Goal: Task Accomplishment & Management: Use online tool/utility

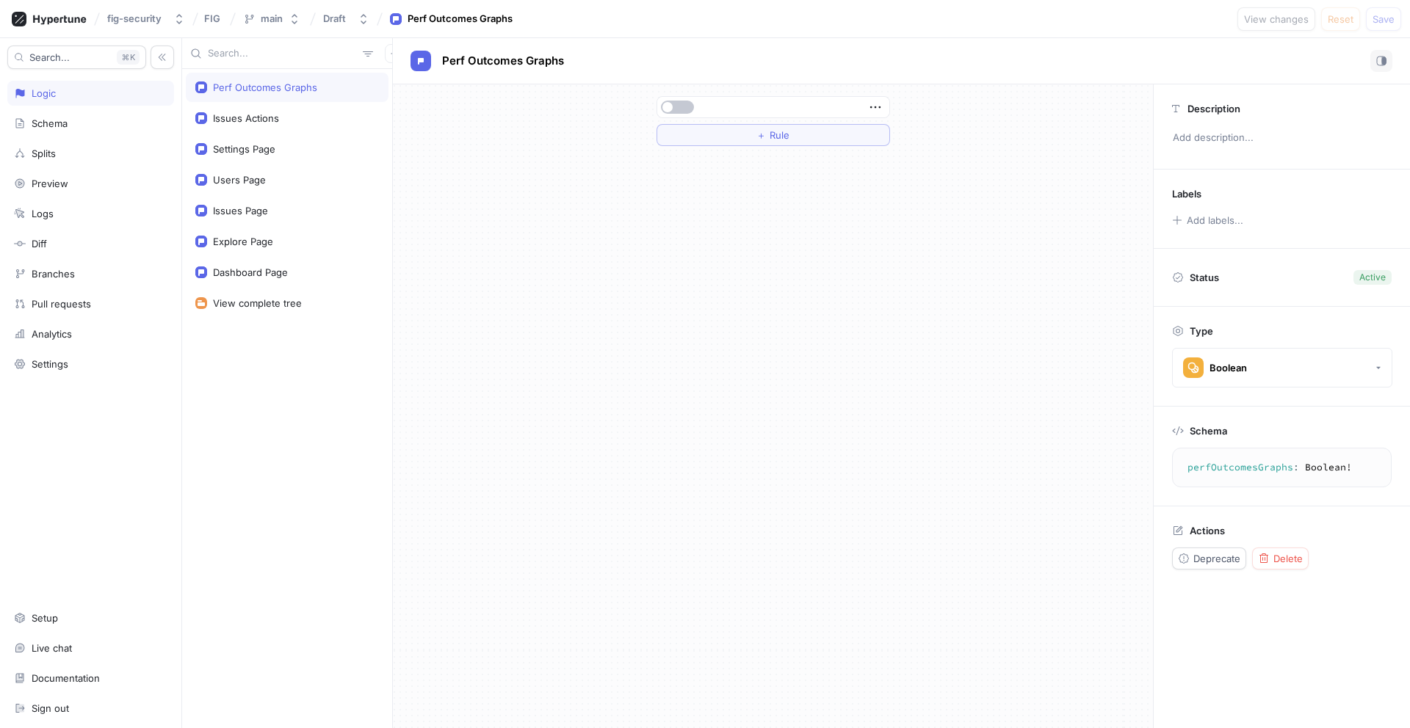
click at [680, 97] on div at bounding box center [773, 107] width 232 height 21
click at [254, 117] on div "Issues Actions" at bounding box center [246, 118] width 66 height 12
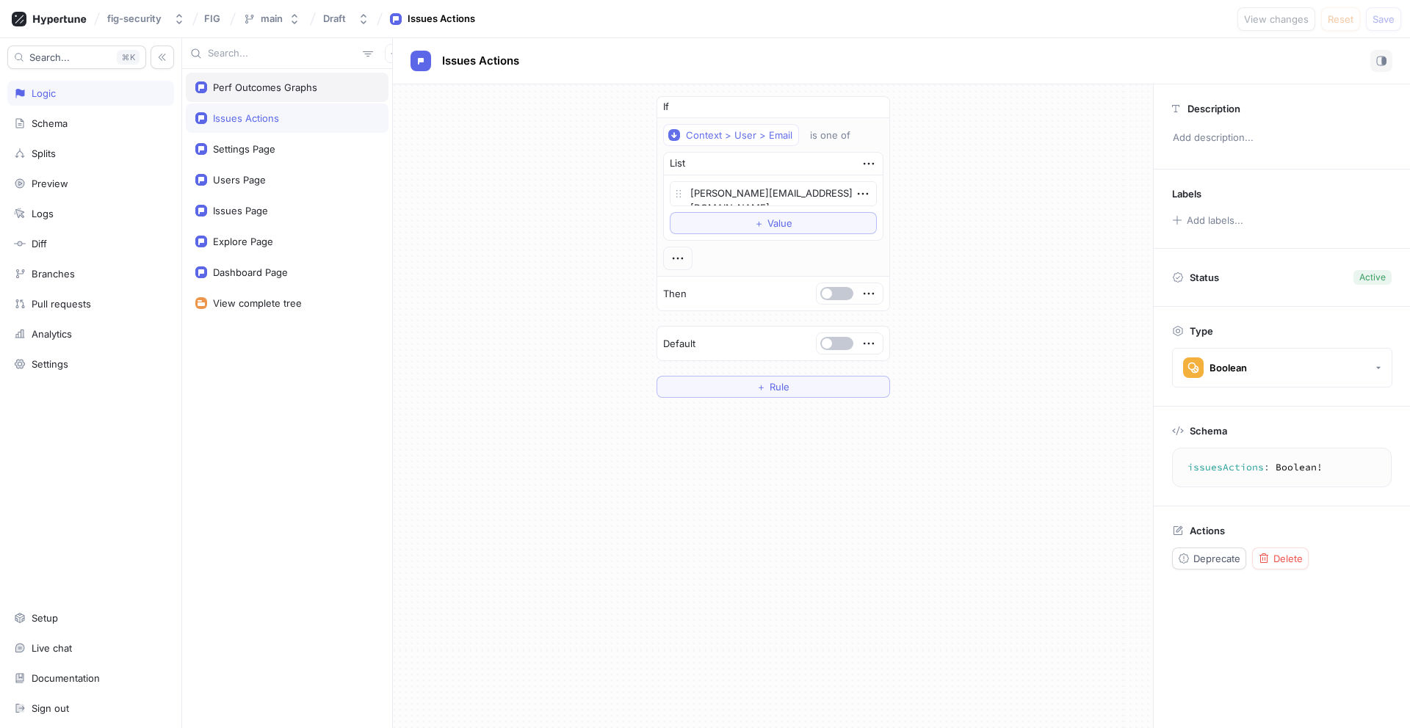
click at [245, 93] on div "Perf Outcomes Graphs" at bounding box center [265, 88] width 104 height 12
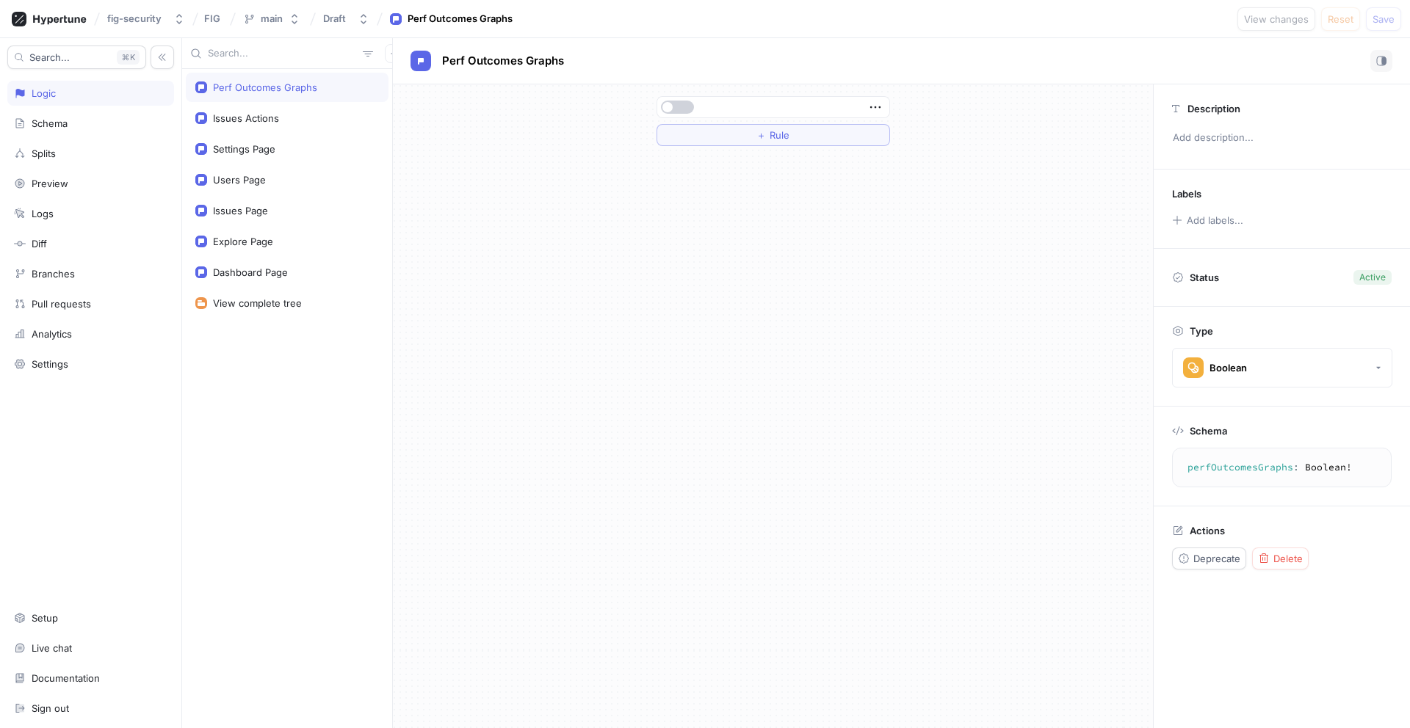
click at [672, 104] on span "button" at bounding box center [667, 107] width 10 height 10
click at [686, 131] on button "＋ Rule" at bounding box center [774, 135] width 234 height 22
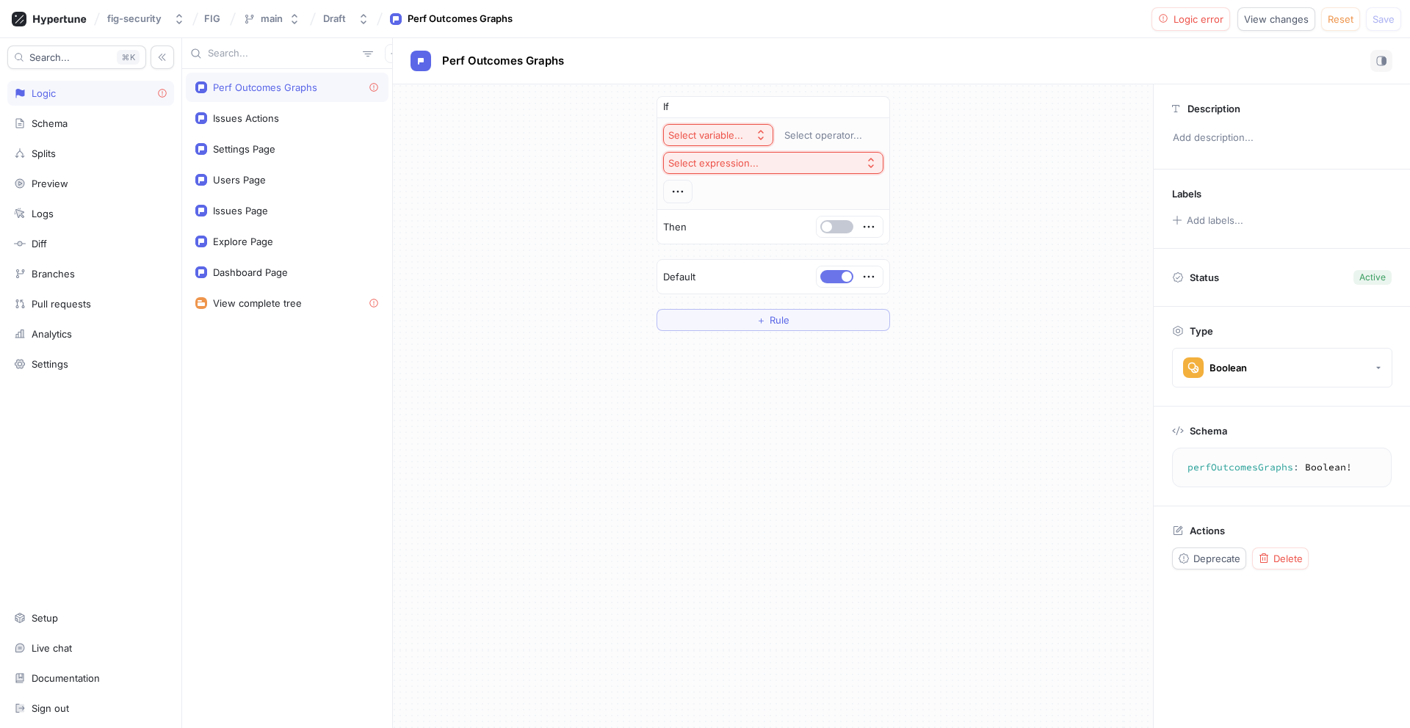
click at [825, 280] on button "button" at bounding box center [836, 276] width 33 height 13
click at [749, 143] on button "Select variable..." at bounding box center [718, 135] width 110 height 22
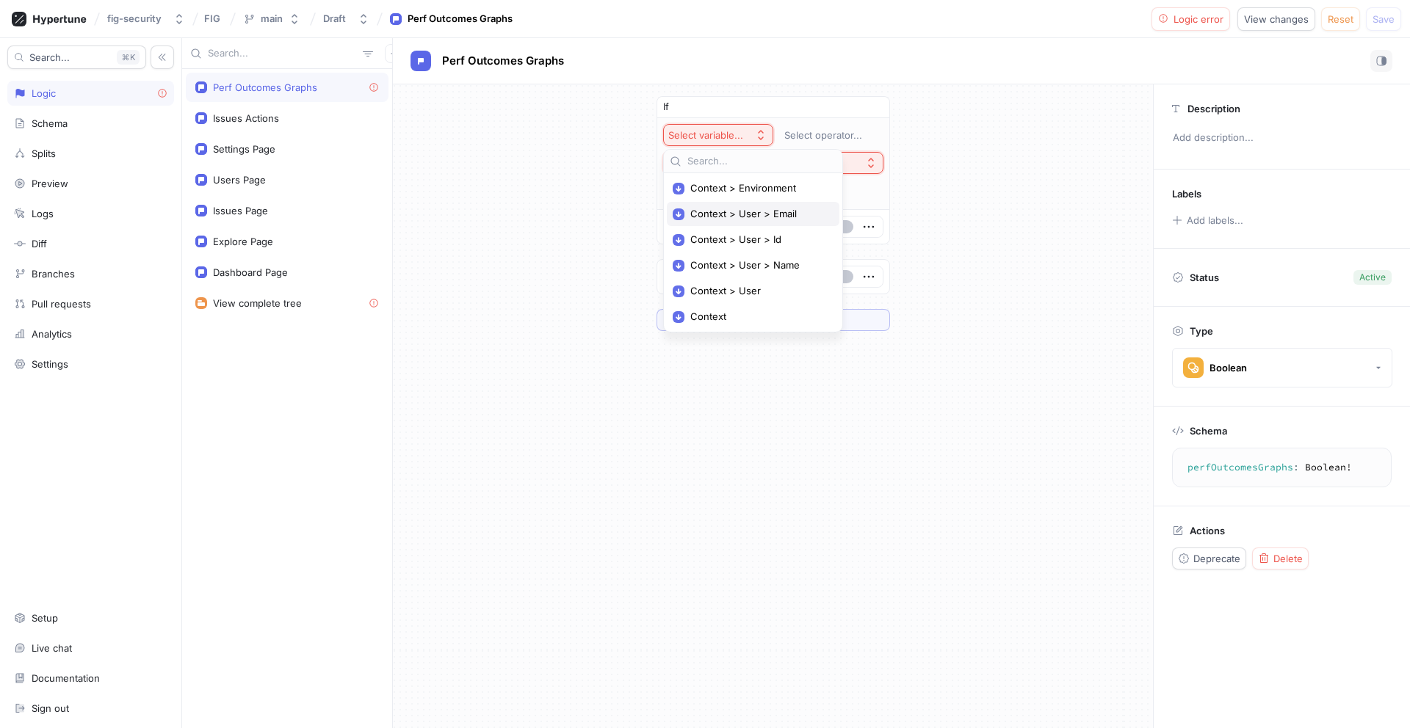
click at [765, 220] on span "Context > User > Email" at bounding box center [758, 214] width 136 height 12
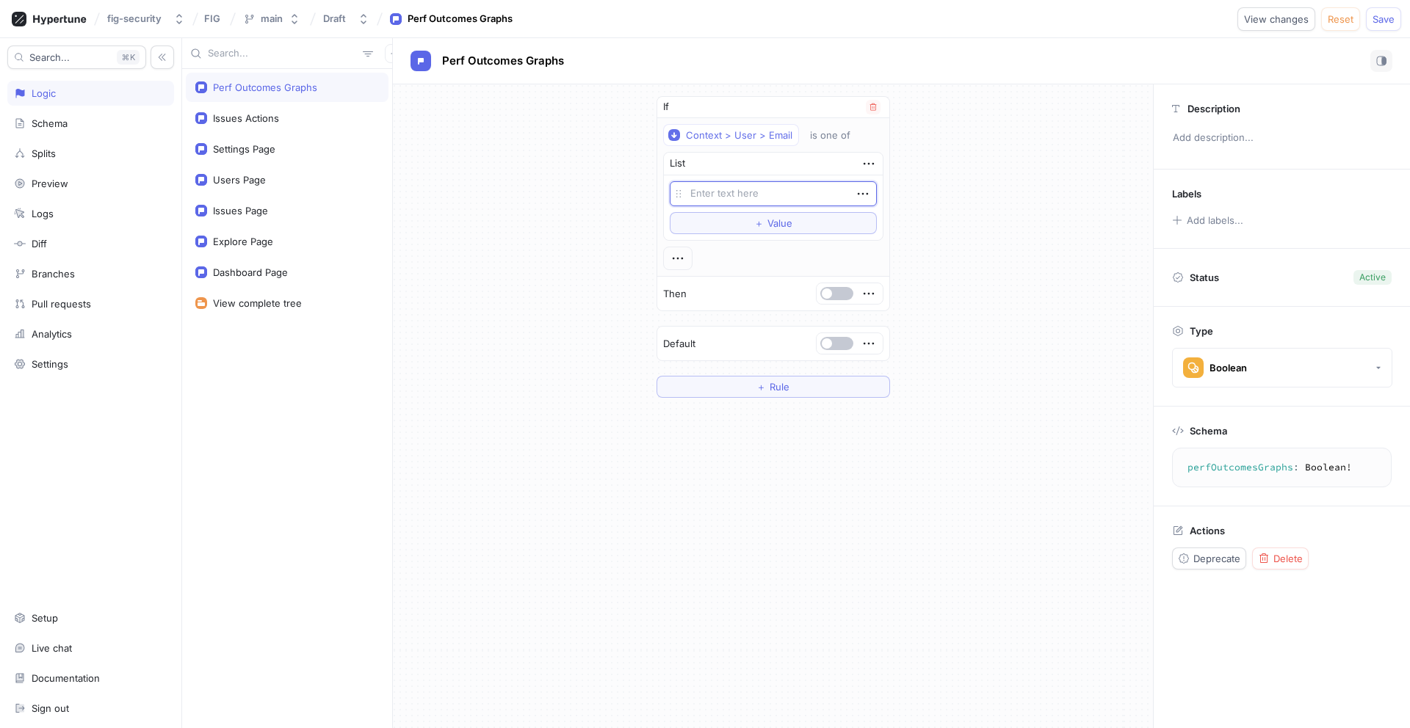
type textarea "x"
type textarea "ar"
type textarea "x"
type textarea "art"
type textarea "x"
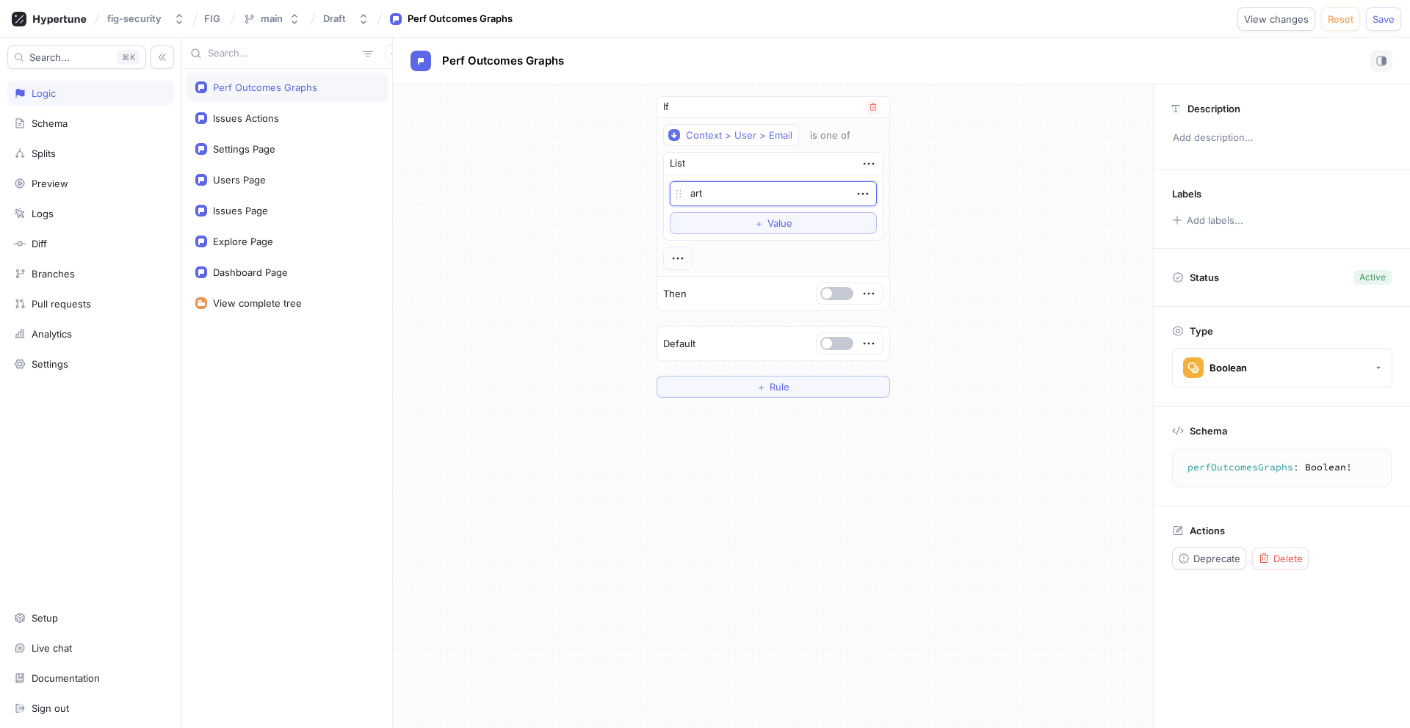
type textarea "artu"
type textarea "x"
type textarea "[PERSON_NAME]"
type textarea "x"
type textarea "[PERSON_NAME]@"
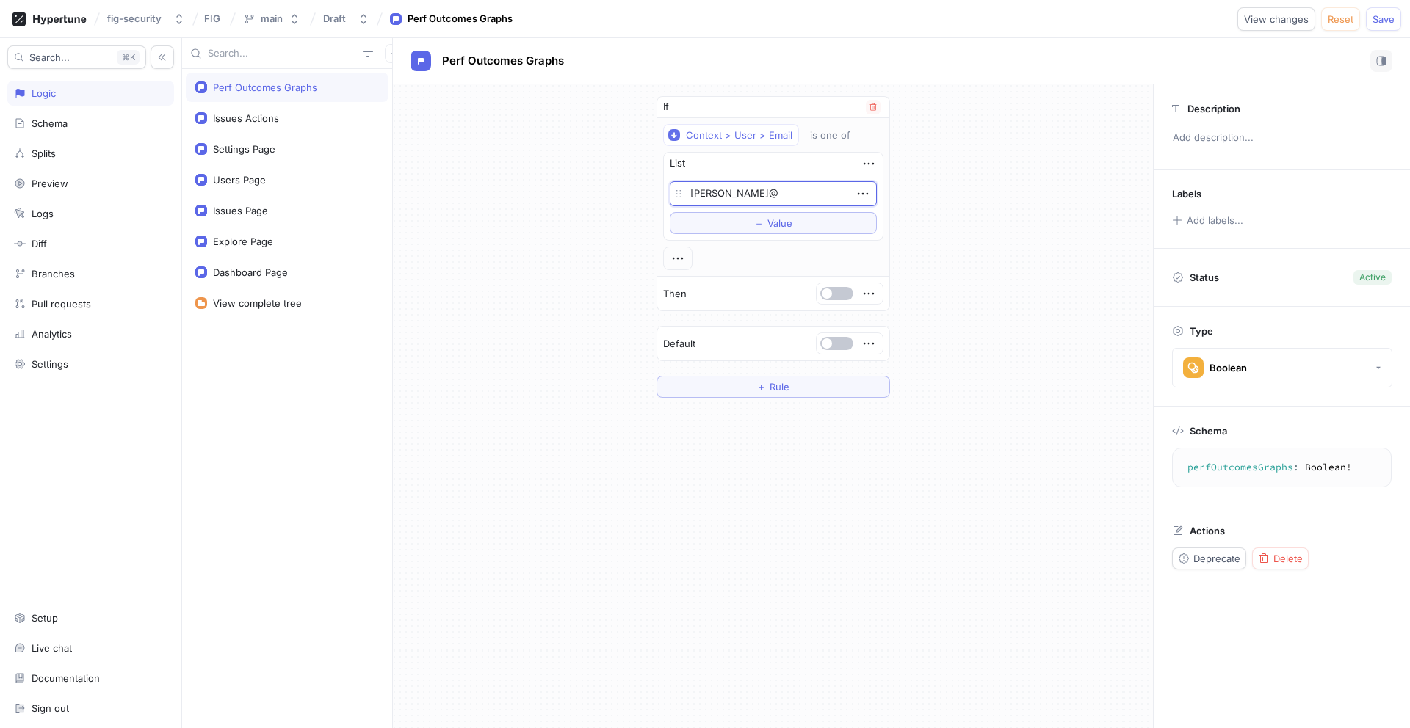
type textarea "x"
type textarea "[PERSON_NAME]"
type textarea "x"
type textarea "[PERSON_NAME]"
type textarea "x"
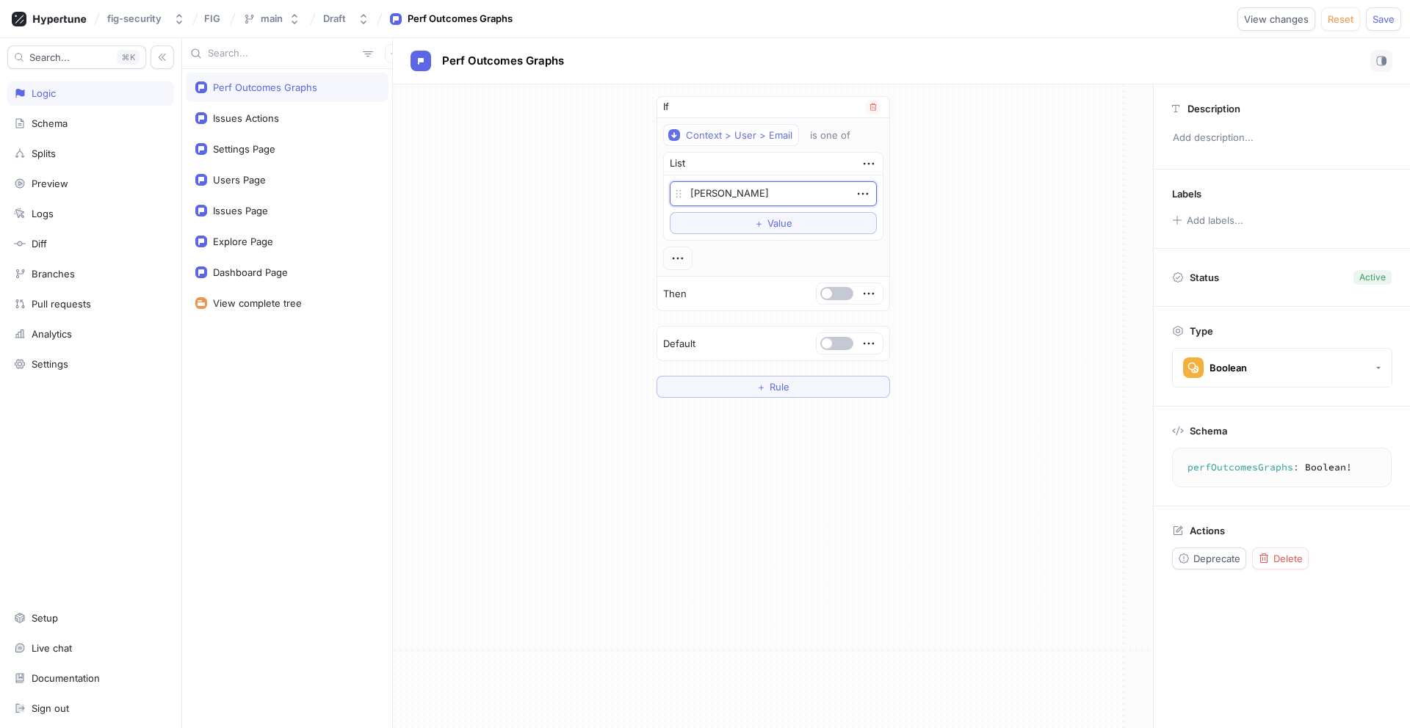
type textarea "[PERSON_NAME]"
type textarea "x"
type textarea "[PERSON_NAME]."
type textarea "x"
type textarea "[PERSON_NAME][EMAIL_ADDRESS][DOMAIN_NAME]"
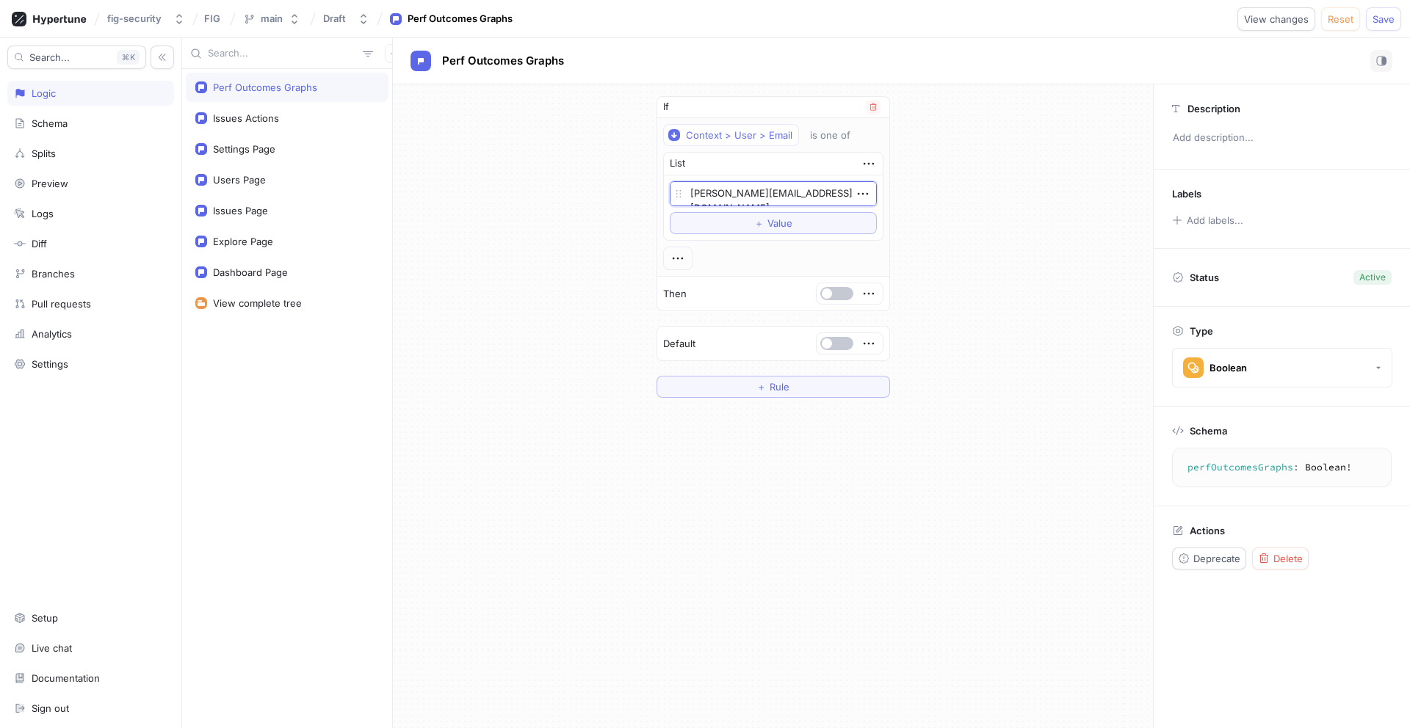
type textarea "x"
type textarea "[PERSON_NAME]"
type textarea "x"
type textarea "[PERSON_NAME][EMAIL_ADDRESS][DOMAIN_NAME]"
type textarea "x"
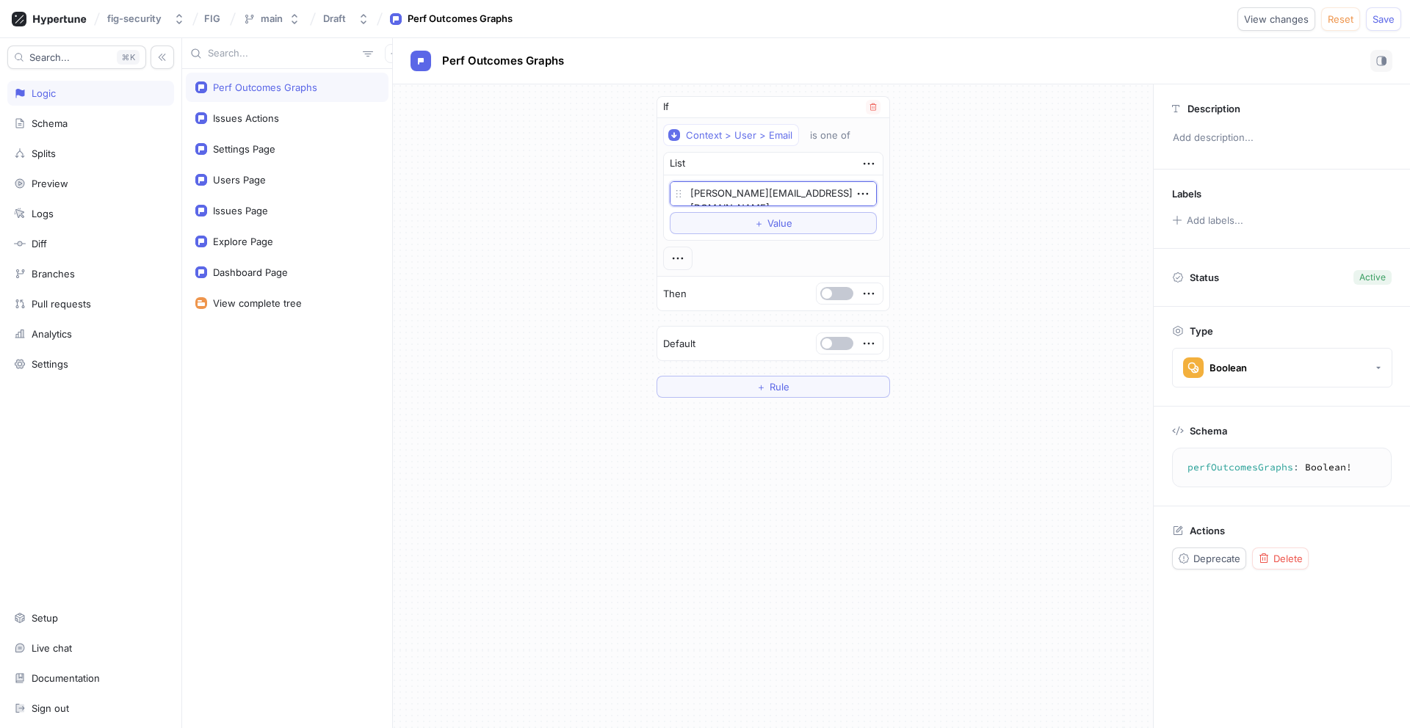
type textarea "[PERSON_NAME][EMAIL_ADDRESS]"
type textarea "x"
type textarea "[PERSON_NAME]@fig.secu"
type textarea "x"
type textarea "[PERSON_NAME]@fig.secut"
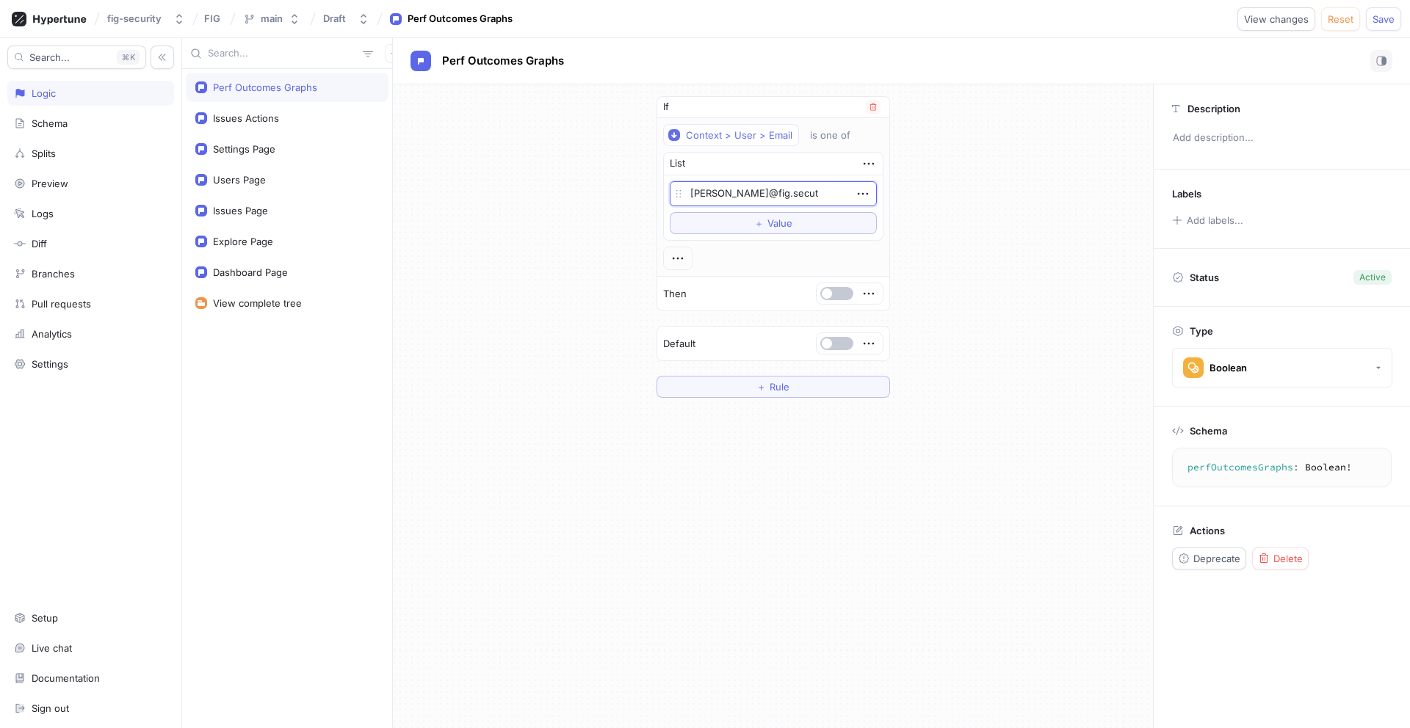
type textarea "x"
type textarea "[PERSON_NAME]@fig.secuti"
type textarea "x"
type textarea "[PERSON_NAME]@fig.secut"
type textarea "x"
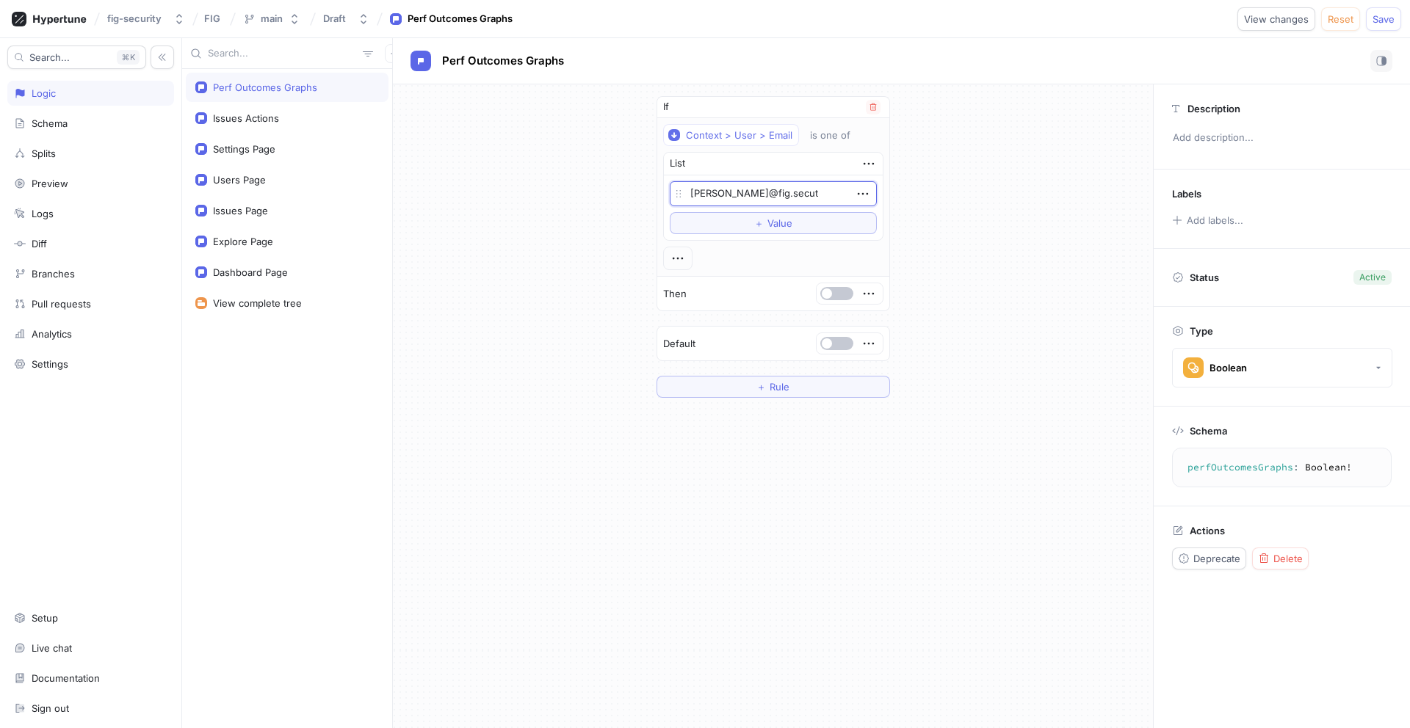
type textarea "[PERSON_NAME]@fig.secu"
type textarea "x"
type textarea "[PERSON_NAME]@fig.secur"
type textarea "x"
type textarea "[PERSON_NAME]@fig.securi"
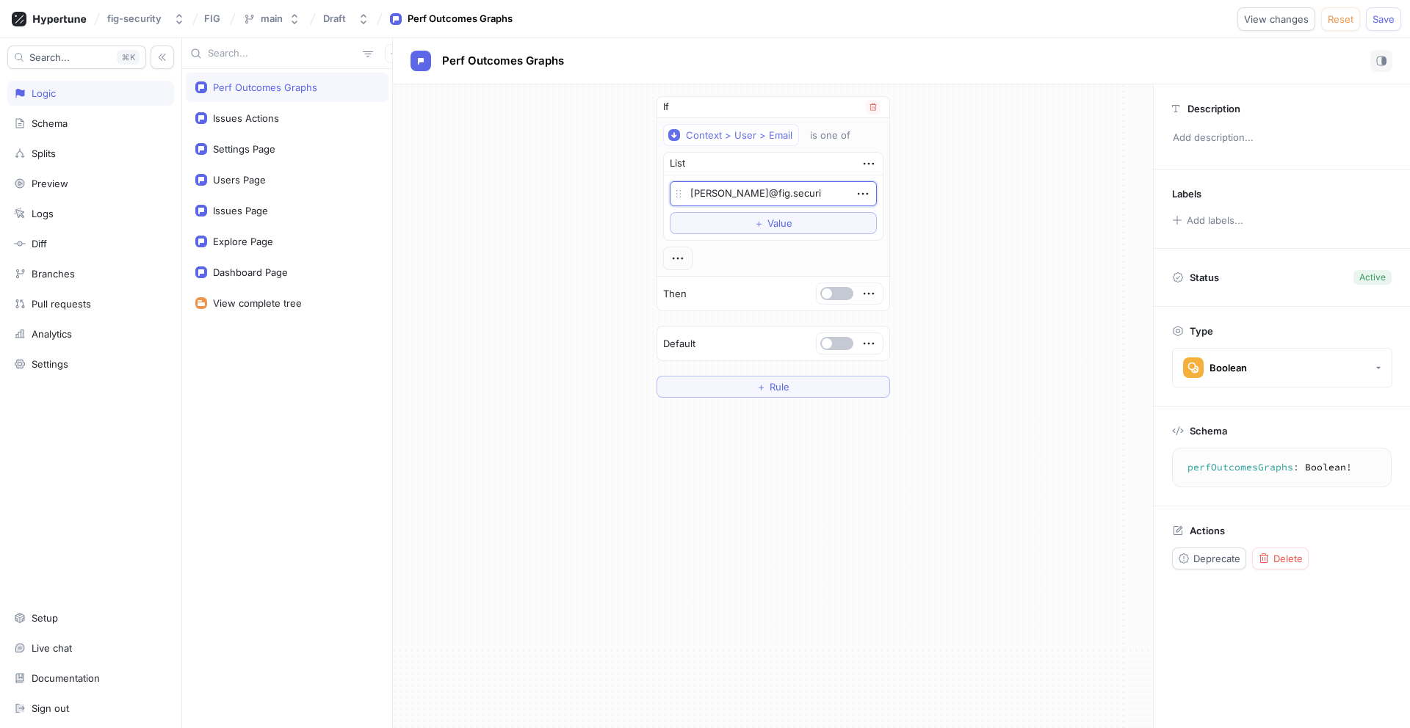
type textarea "x"
type textarea "[PERSON_NAME]@fig.securit"
type textarea "x"
type textarea "[PERSON_NAME][EMAIL_ADDRESS][DOMAIN_NAME]"
click at [695, 190] on textarea "[PERSON_NAME][EMAIL_ADDRESS][DOMAIN_NAME]" at bounding box center [773, 193] width 207 height 25
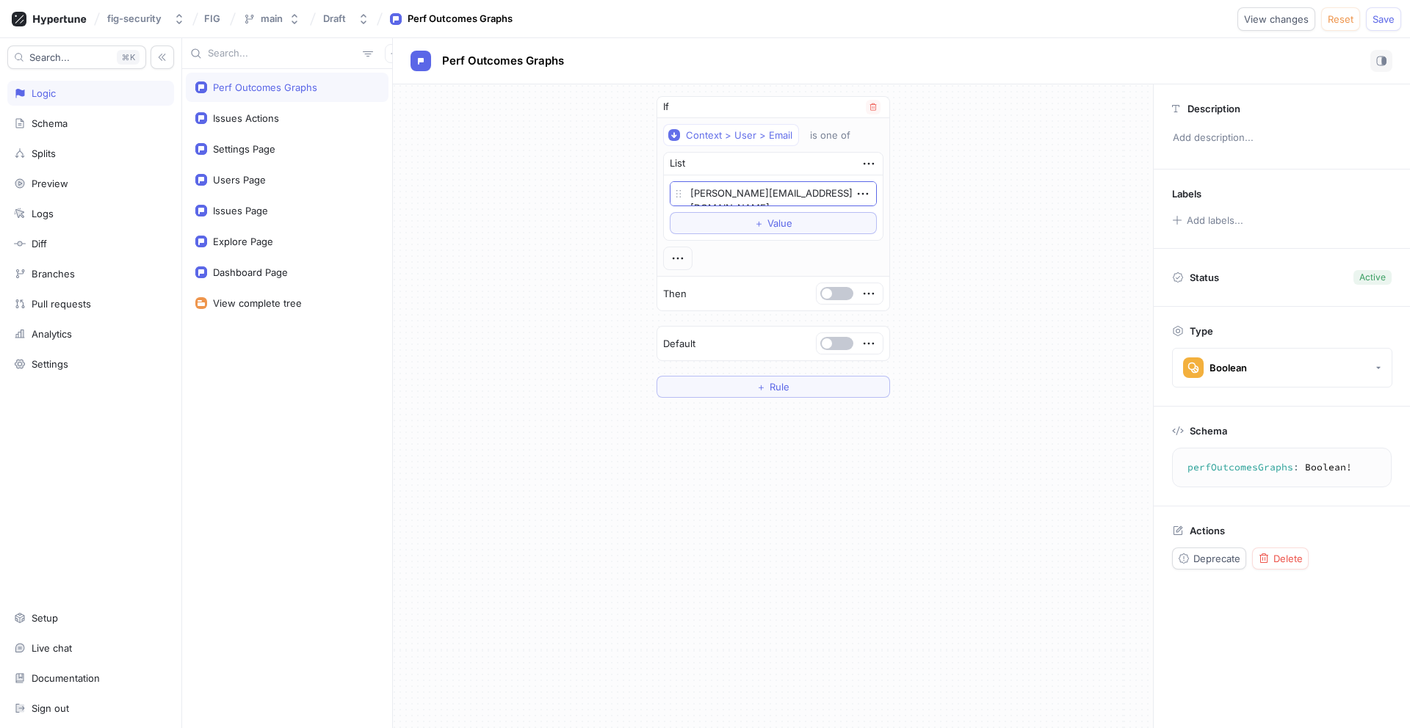
click at [695, 190] on textarea "[PERSON_NAME][EMAIL_ADDRESS][DOMAIN_NAME]" at bounding box center [773, 193] width 207 height 25
type textarea "x"
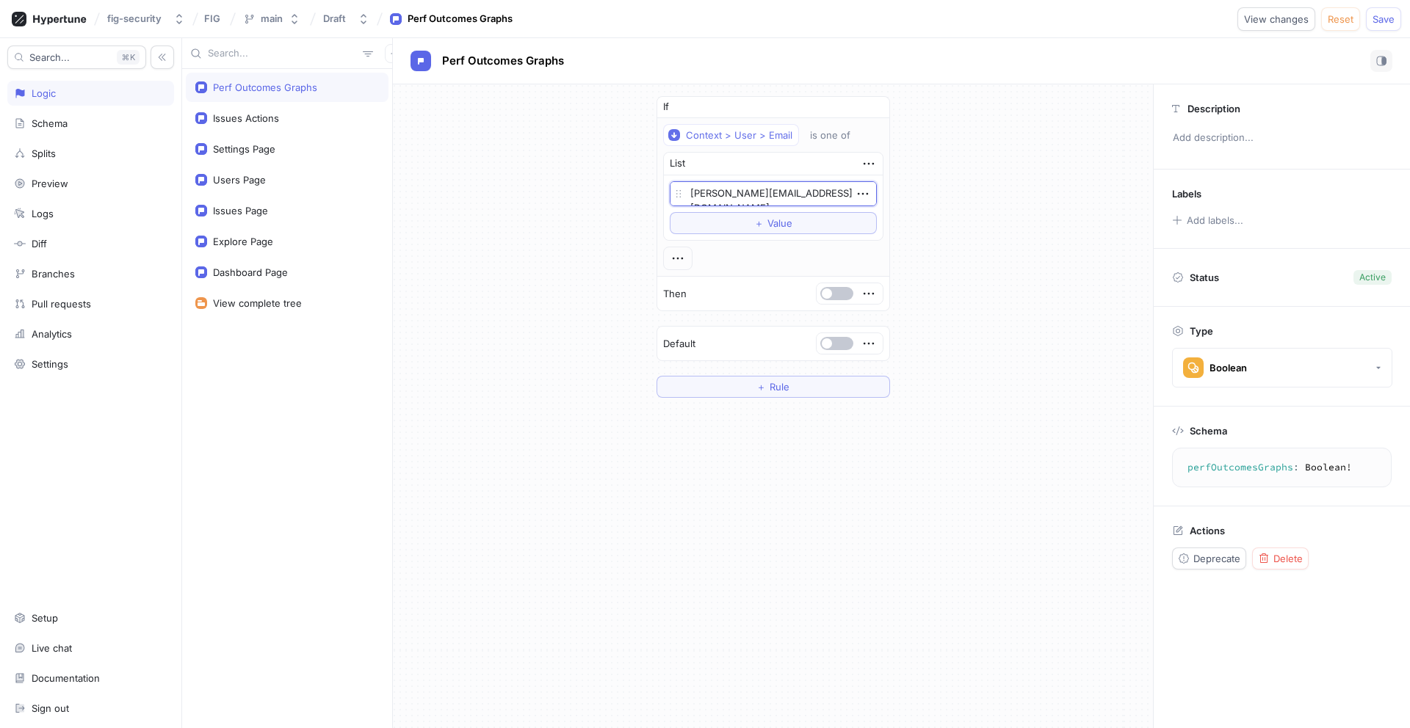
type textarea "[PERSON_NAME][EMAIL_ADDRESS][DOMAIN_NAME]"
click at [643, 245] on div "If Context > User > Email is one of List [PERSON_NAME][EMAIL_ADDRESS][DOMAIN_NA…" at bounding box center [773, 246] width 760 height 325
click at [833, 292] on button "button" at bounding box center [836, 293] width 33 height 13
click at [831, 347] on button "button" at bounding box center [836, 343] width 33 height 13
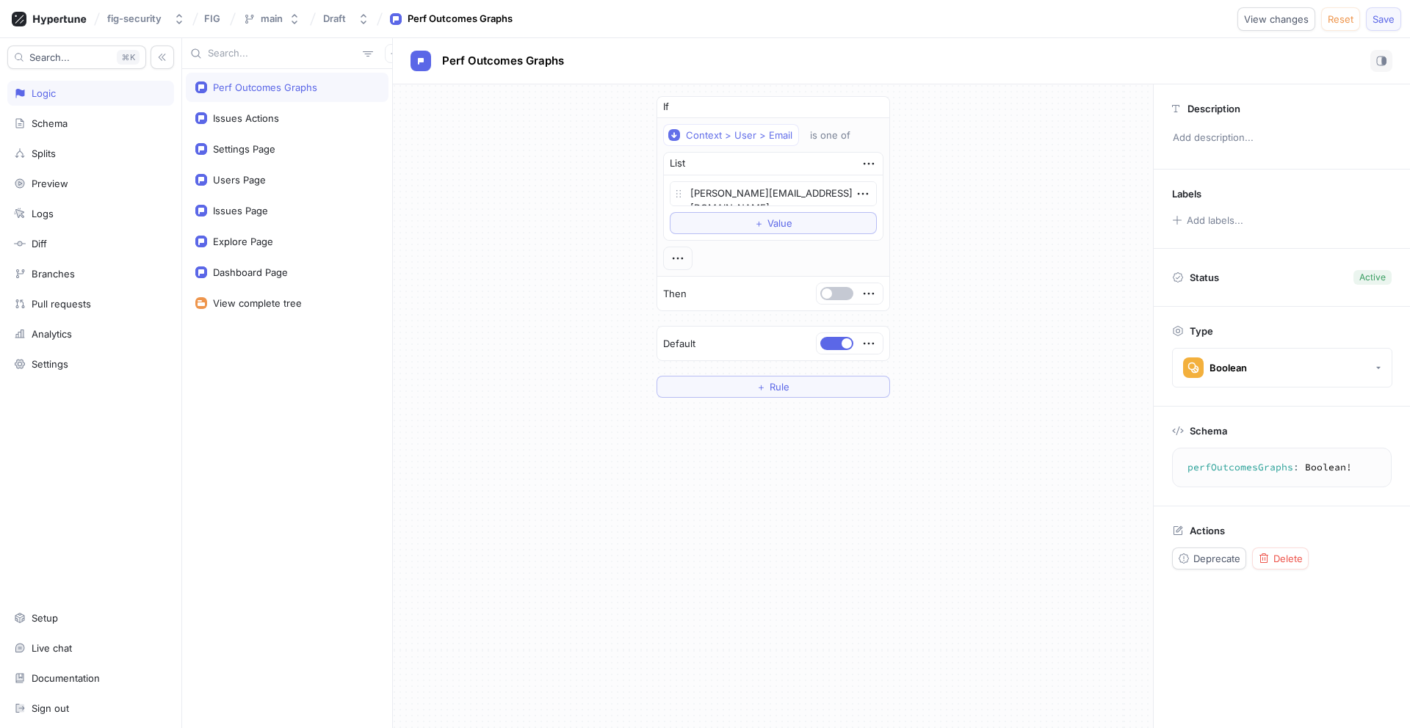
click at [1377, 19] on span "Save" at bounding box center [1384, 19] width 22 height 9
click at [839, 285] on div at bounding box center [850, 293] width 66 height 21
click at [835, 294] on button "button" at bounding box center [836, 293] width 33 height 13
click at [1387, 18] on span "Save" at bounding box center [1384, 19] width 22 height 9
click at [1242, 471] on textarea "perfOutcomesGraphs: Boolean!" at bounding box center [1282, 468] width 206 height 26
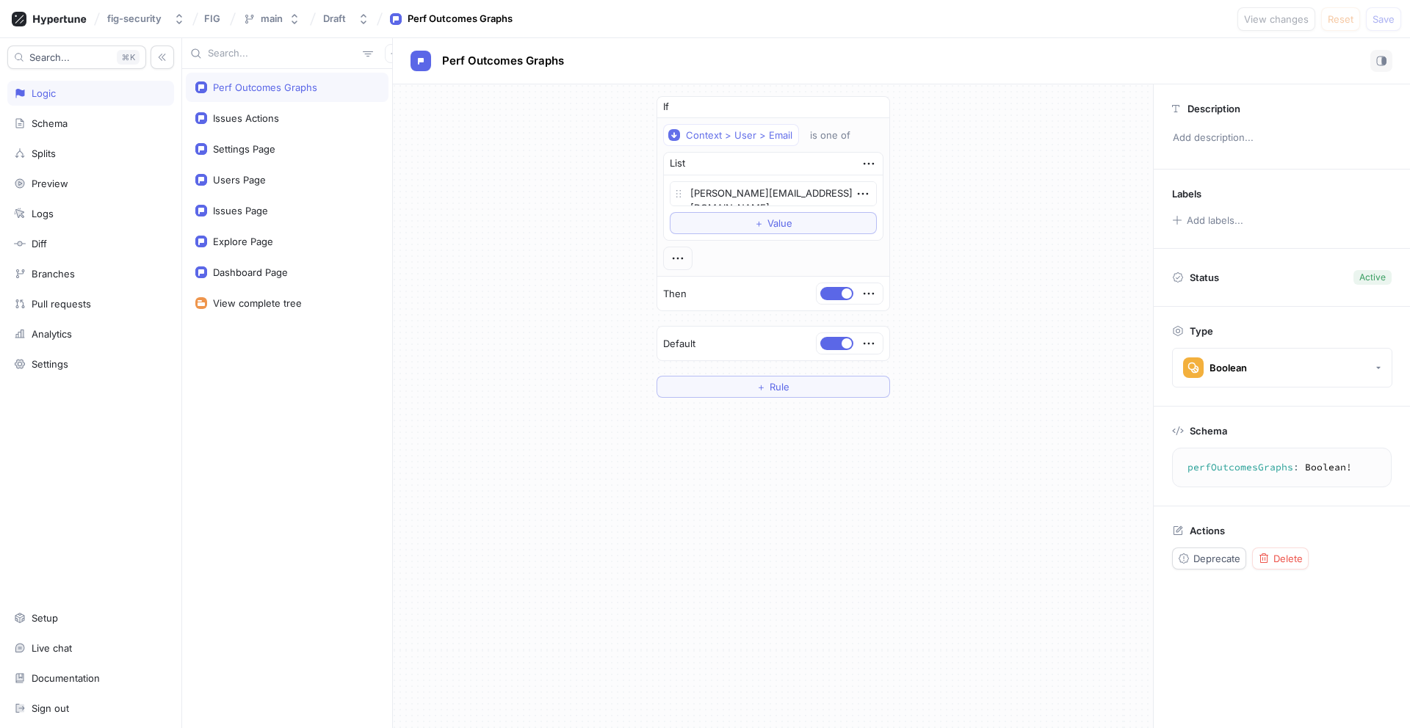
click at [1242, 471] on textarea "perfOutcomesGraphs: Boolean!" at bounding box center [1282, 468] width 206 height 26
click at [835, 300] on button "button" at bounding box center [836, 293] width 33 height 13
click at [1377, 23] on span "Save" at bounding box center [1384, 19] width 22 height 9
click at [723, 191] on textarea "[PERSON_NAME][EMAIL_ADDRESS][DOMAIN_NAME]" at bounding box center [773, 193] width 207 height 25
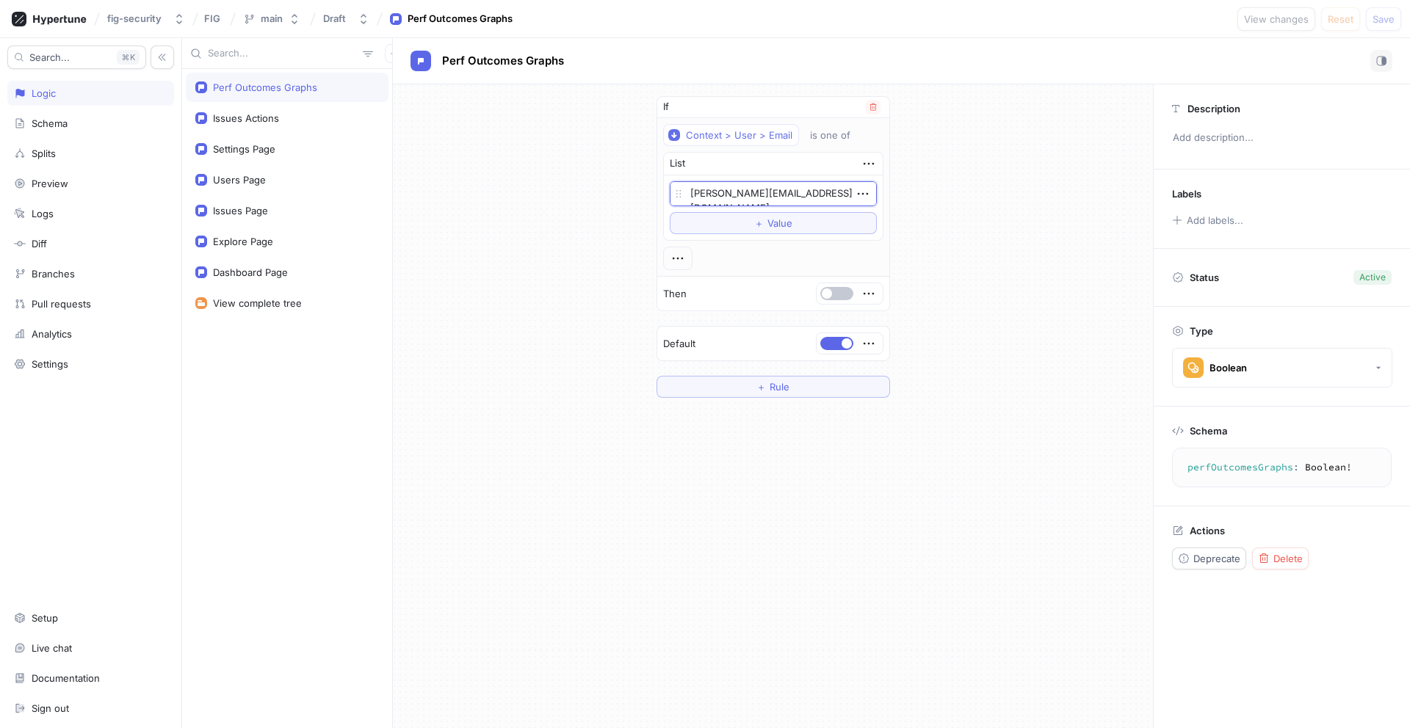
click at [723, 191] on textarea "[PERSON_NAME][EMAIL_ADDRESS][DOMAIN_NAME]" at bounding box center [773, 193] width 207 height 25
click at [832, 348] on button "button" at bounding box center [836, 343] width 33 height 13
click at [1386, 17] on span "Save" at bounding box center [1384, 19] width 22 height 9
click at [843, 286] on div at bounding box center [850, 293] width 66 height 21
click at [834, 296] on button "button" at bounding box center [836, 293] width 33 height 13
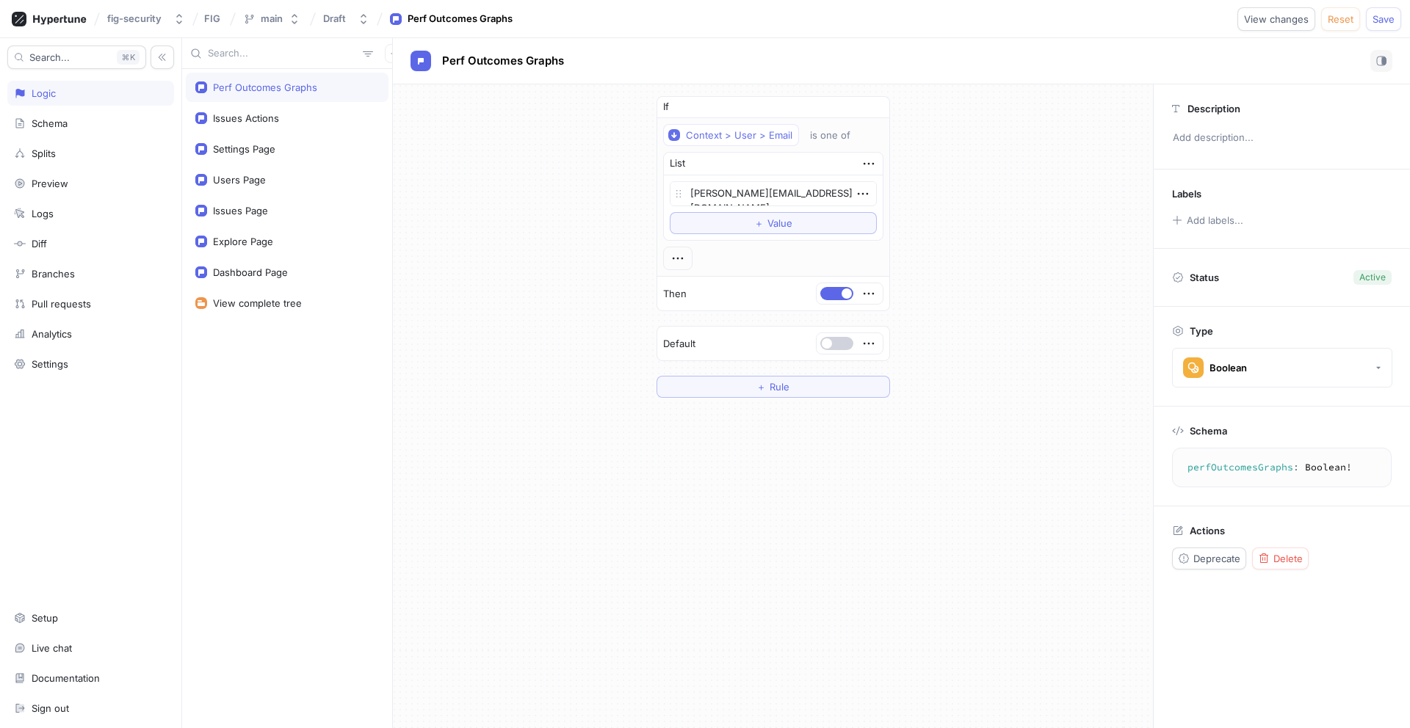
click at [830, 337] on button "button" at bounding box center [836, 343] width 33 height 13
click at [1370, 29] on button "Save" at bounding box center [1383, 18] width 35 height 23
click at [842, 296] on span "button" at bounding box center [847, 294] width 10 height 10
click at [1387, 10] on button "Save" at bounding box center [1383, 18] width 35 height 23
click at [839, 297] on button "button" at bounding box center [836, 293] width 33 height 13
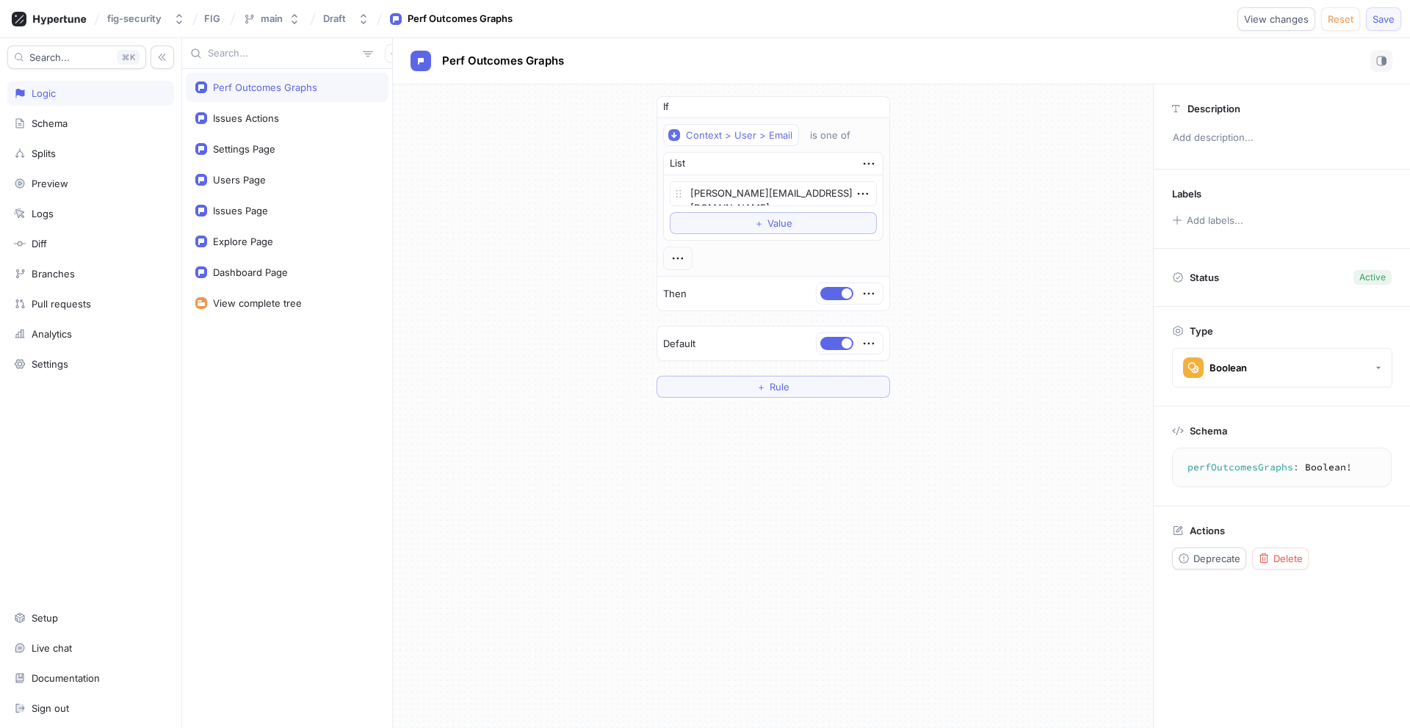
click at [1389, 27] on button "Save" at bounding box center [1383, 18] width 35 height 23
click at [832, 301] on div at bounding box center [850, 293] width 66 height 21
click at [835, 297] on button "button" at bounding box center [836, 293] width 33 height 13
click at [1383, 16] on span "Save" at bounding box center [1384, 19] width 22 height 9
type textarea "x"
